Goal: Task Accomplishment & Management: Use online tool/utility

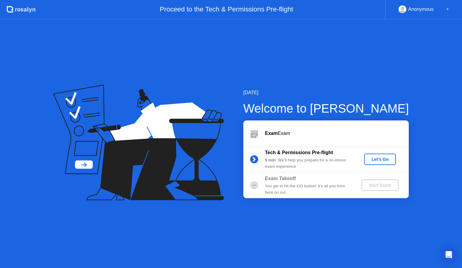
click at [385, 160] on div "Let's Go" at bounding box center [379, 159] width 27 height 5
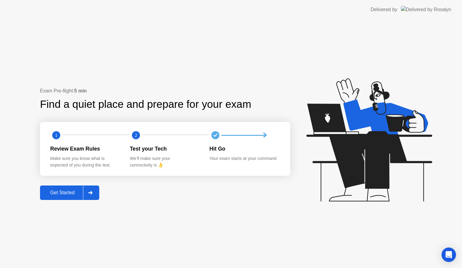
click at [67, 190] on div "Get Started" at bounding box center [62, 192] width 41 height 5
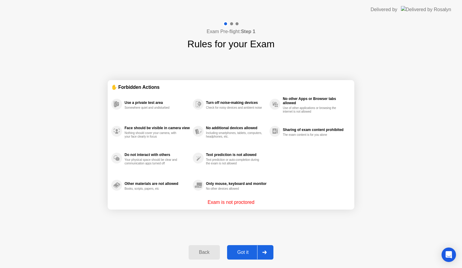
click at [237, 254] on div "Got it" at bounding box center [243, 251] width 28 height 5
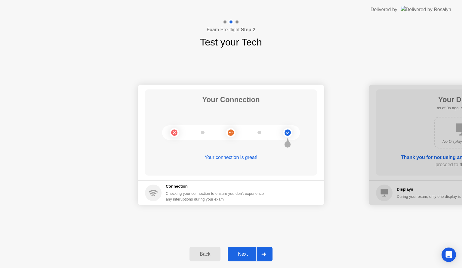
click at [246, 254] on div "Next" at bounding box center [242, 253] width 27 height 5
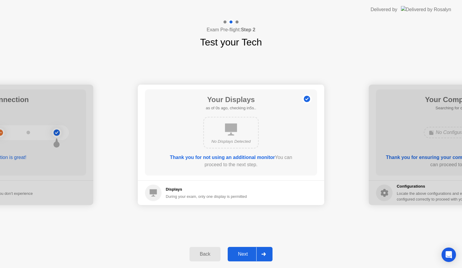
click at [246, 254] on div "Next" at bounding box center [242, 253] width 27 height 5
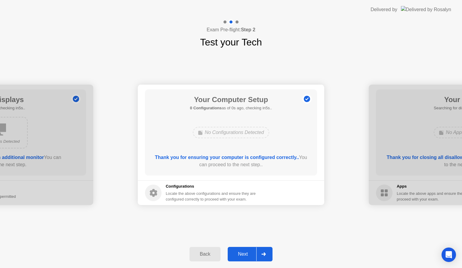
click at [246, 254] on div "Next" at bounding box center [242, 253] width 27 height 5
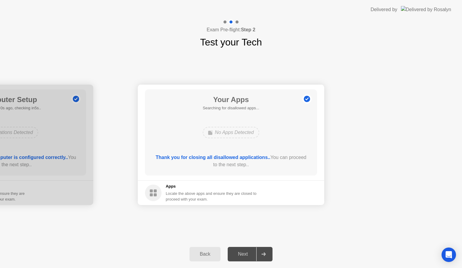
click at [246, 254] on div "Next" at bounding box center [242, 253] width 27 height 5
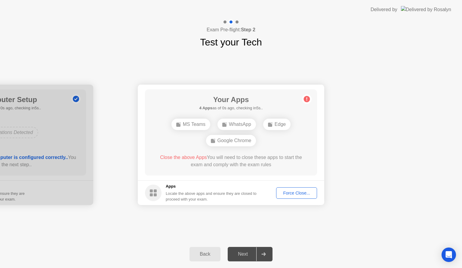
click at [241, 254] on div "Next" at bounding box center [242, 253] width 27 height 5
click at [295, 191] on div "Force Close..." at bounding box center [296, 192] width 37 height 5
click at [295, 267] on div at bounding box center [231, 268] width 462 height 0
click at [289, 190] on div "Force Close..." at bounding box center [296, 192] width 37 height 5
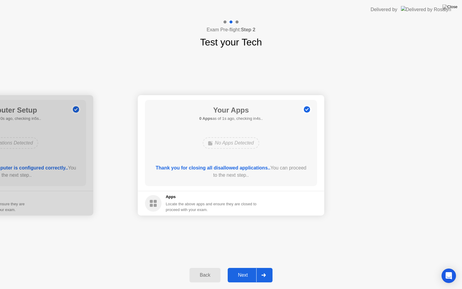
click at [237, 267] on div "Next" at bounding box center [242, 274] width 27 height 5
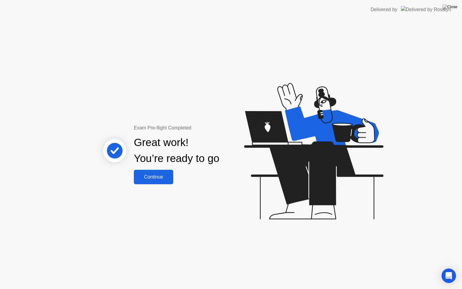
click at [145, 176] on div "Continue" at bounding box center [154, 176] width 36 height 5
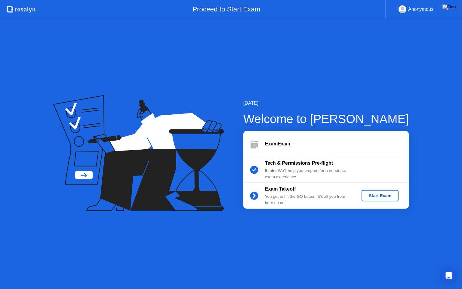
click at [373, 193] on div "Start Exam" at bounding box center [380, 195] width 32 height 5
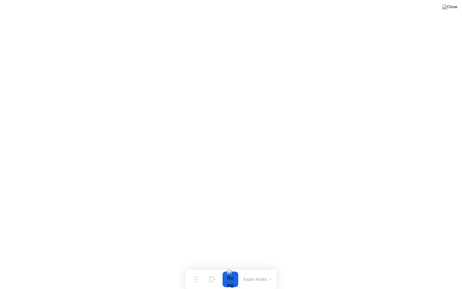
click at [233, 267] on div at bounding box center [230, 279] width 13 height 16
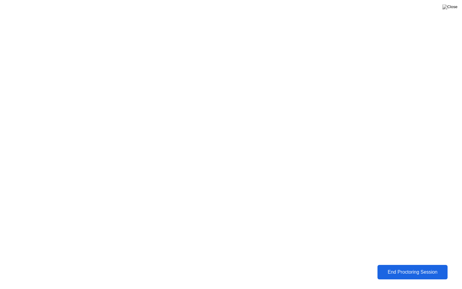
click at [396, 267] on button "End Proctoring Session" at bounding box center [412, 272] width 71 height 14
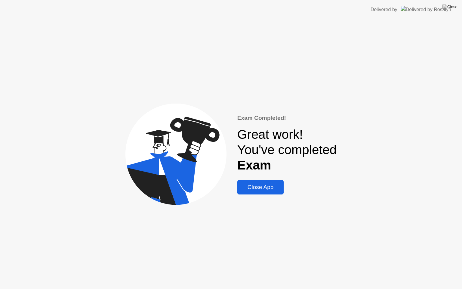
click at [254, 185] on div "Close App" at bounding box center [260, 187] width 43 height 7
